Goal: Task Accomplishment & Management: Manage account settings

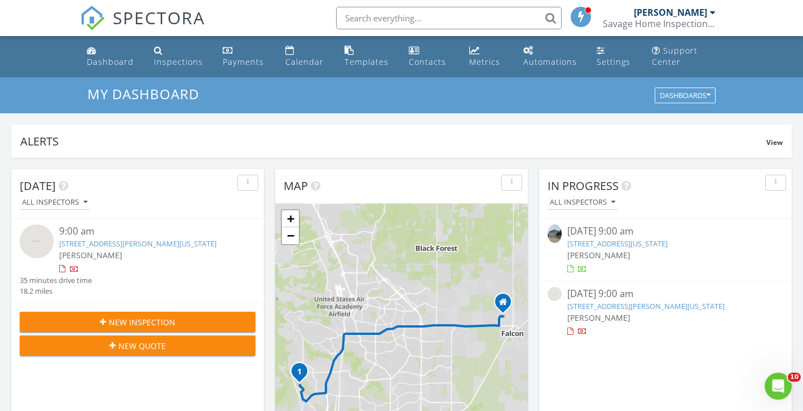
scroll to position [1027, 804]
click at [599, 242] on link "7327 Indian River Dr, Colorado Springs, CO 80923" at bounding box center [618, 244] width 100 height 10
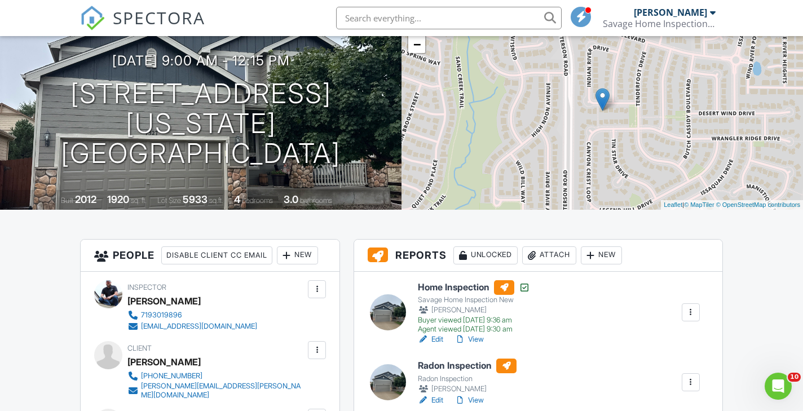
scroll to position [111, 0]
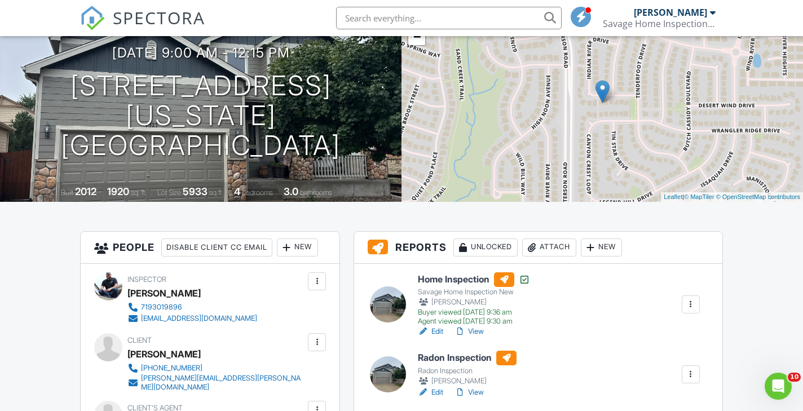
click at [544, 248] on div "Attach" at bounding box center [549, 248] width 54 height 18
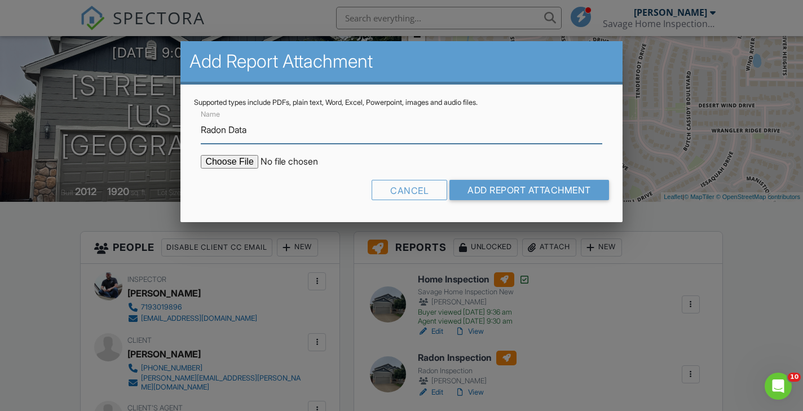
type input "Radon Data"
click at [240, 160] on input "file" at bounding box center [297, 162] width 192 height 14
type input "C:\fakepath\7327 Indian River.pdf"
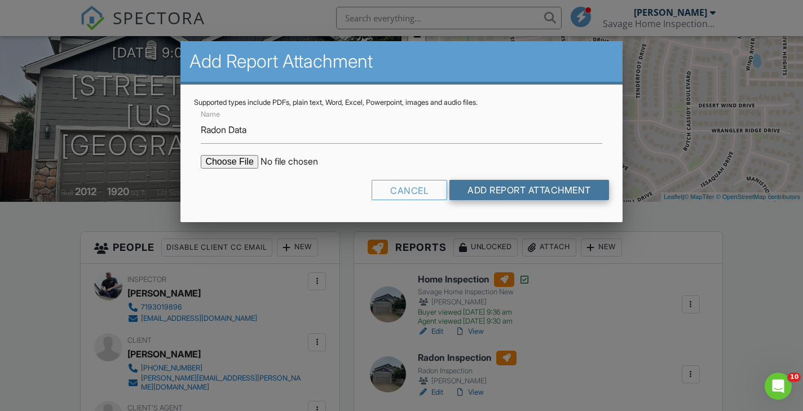
click at [551, 190] on input "Add Report Attachment" at bounding box center [530, 190] width 160 height 20
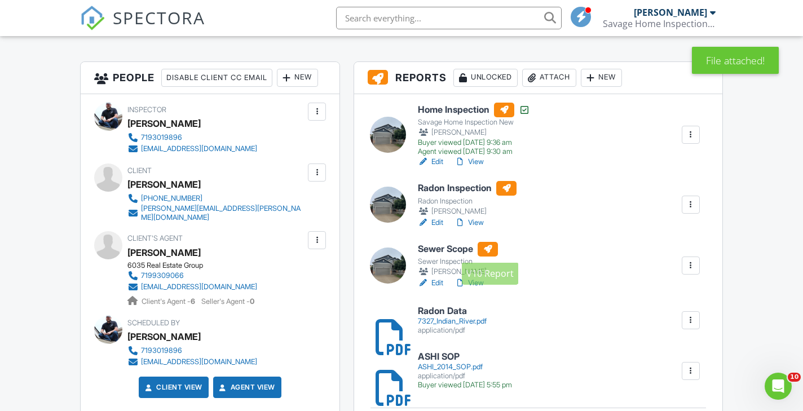
scroll to position [281, 0]
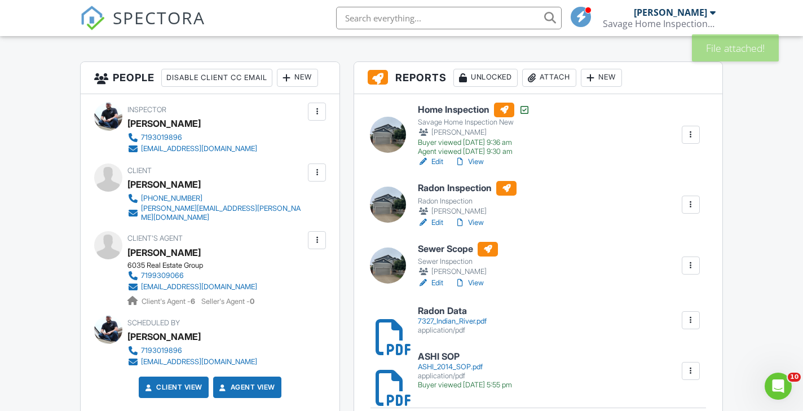
click at [458, 188] on h6 "Radon Inspection" at bounding box center [467, 188] width 99 height 15
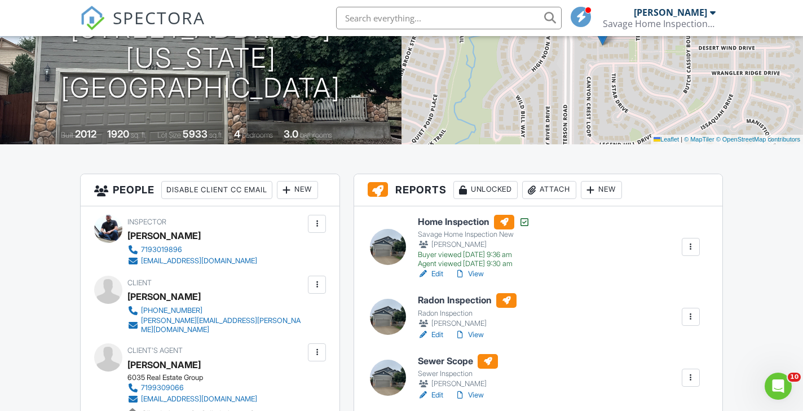
click at [461, 333] on div at bounding box center [460, 334] width 11 height 11
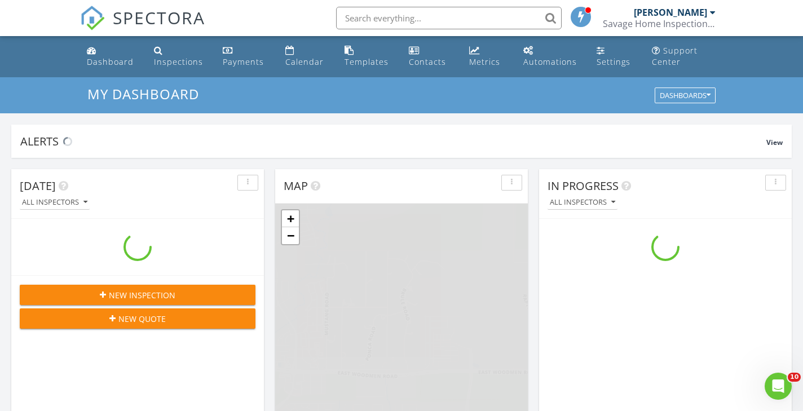
scroll to position [1027, 804]
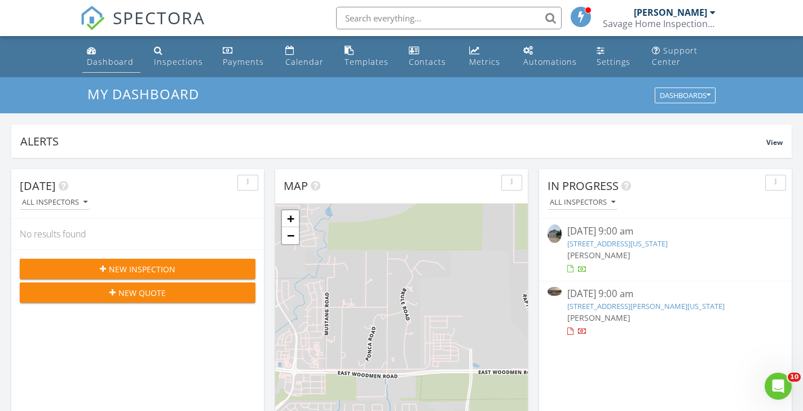
click at [110, 60] on div "Dashboard" at bounding box center [110, 61] width 47 height 11
click at [596, 243] on link "7327 Indian River Dr, Colorado Springs, CO 80923" at bounding box center [618, 244] width 100 height 10
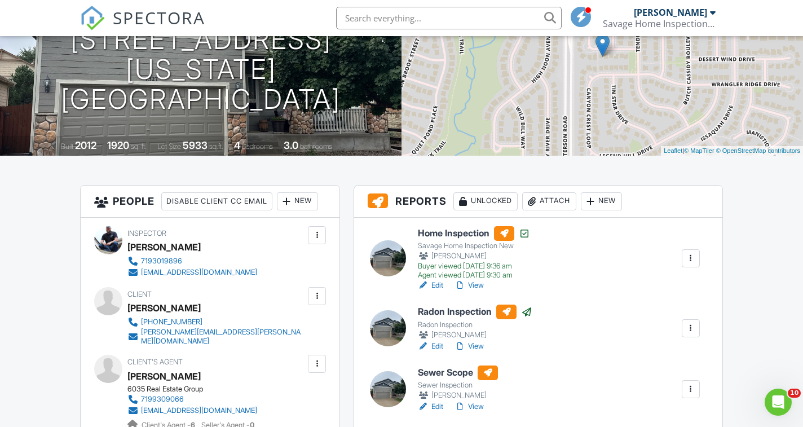
scroll to position [159, 0]
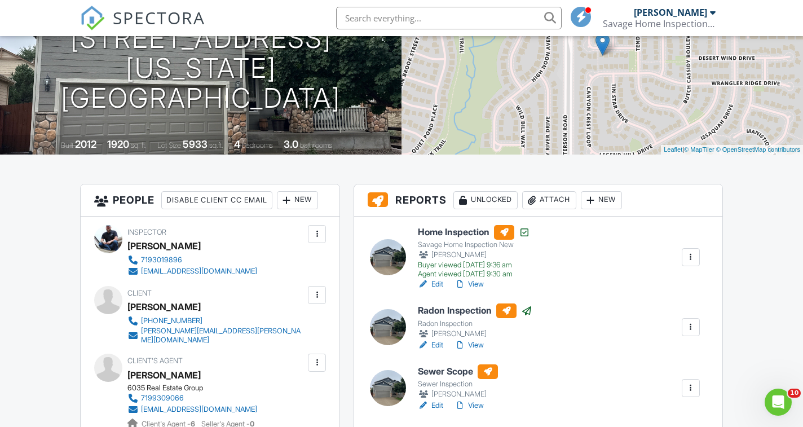
click at [451, 373] on h6 "Sewer Scope" at bounding box center [458, 371] width 80 height 15
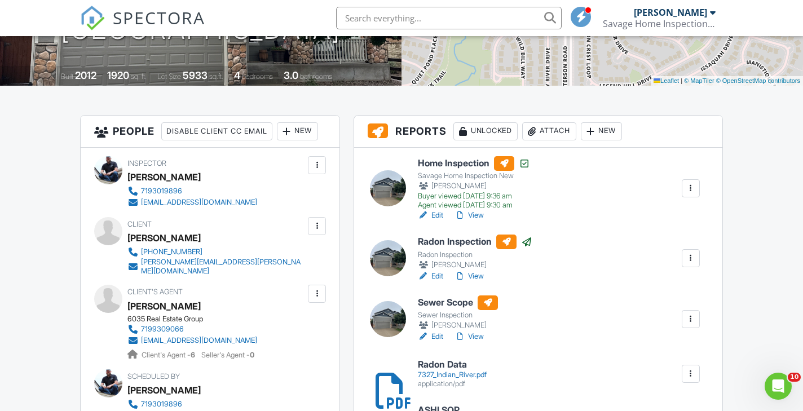
click at [461, 336] on div at bounding box center [460, 336] width 11 height 11
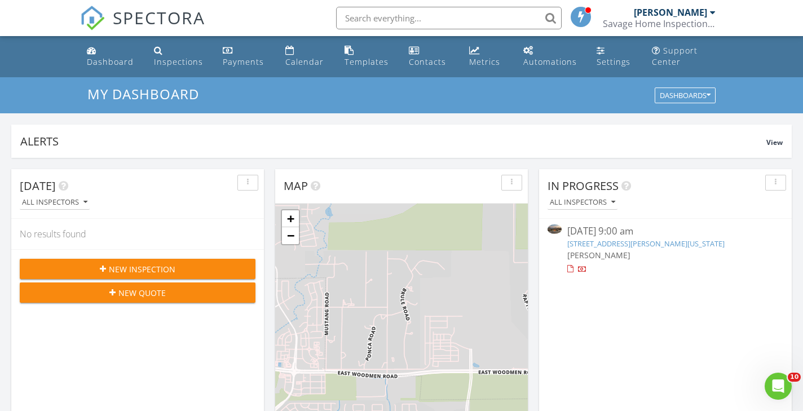
scroll to position [1027, 804]
click at [104, 63] on div "Dashboard" at bounding box center [110, 61] width 47 height 11
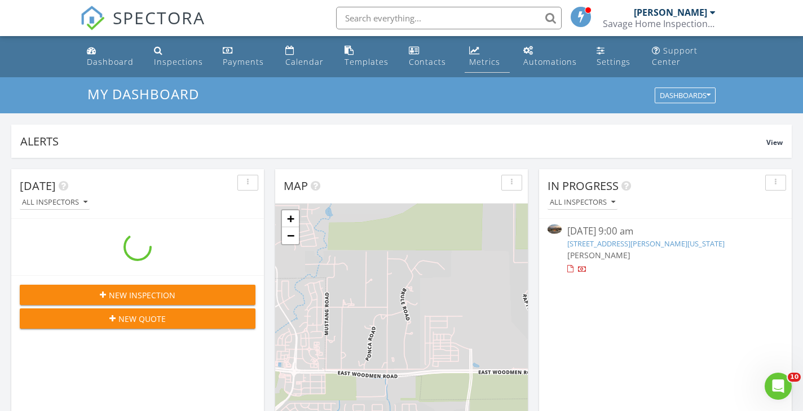
scroll to position [1027, 804]
